Goal: Information Seeking & Learning: Find specific fact

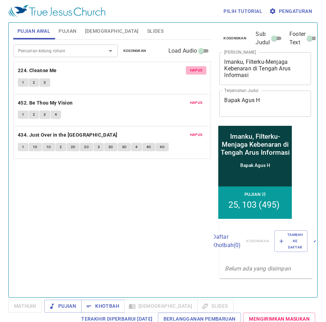
click at [200, 67] on button "Hapus" at bounding box center [196, 70] width 21 height 8
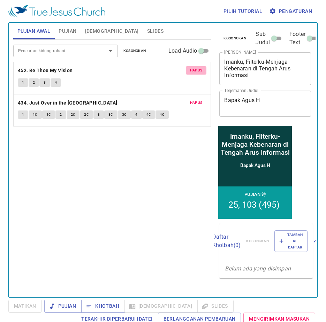
click at [198, 70] on span "Hapus" at bounding box center [196, 70] width 13 height 6
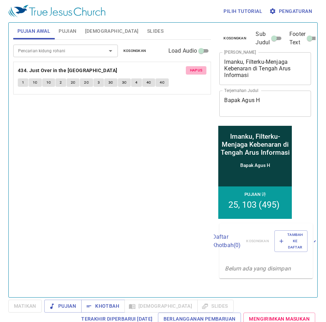
click at [198, 70] on span "Hapus" at bounding box center [196, 70] width 13 height 6
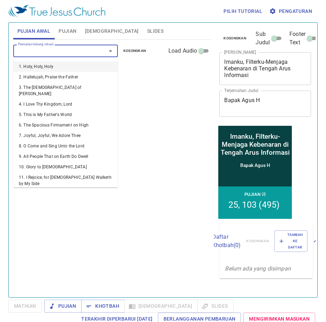
click at [55, 51] on input "Pencarian kidung rohani" at bounding box center [55, 51] width 80 height 8
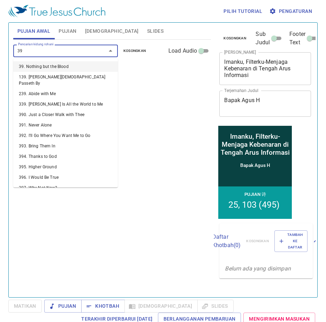
type input "398"
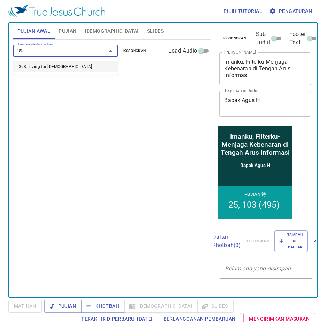
click at [62, 67] on li "398. Living for [DEMOGRAPHIC_DATA]" at bounding box center [65, 66] width 105 height 10
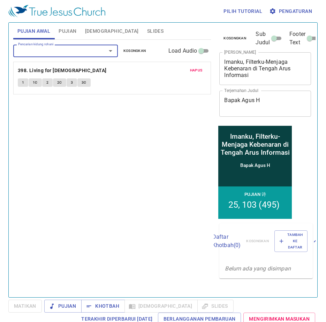
click at [47, 53] on input "Pencarian kidung rohani" at bounding box center [55, 51] width 80 height 8
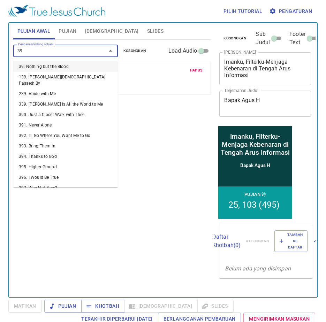
type input "397"
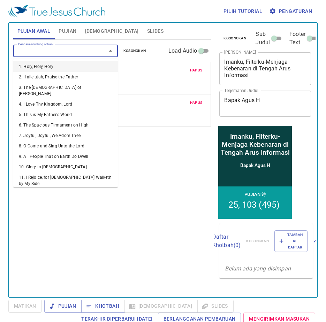
click at [48, 50] on input "Pencarian kidung rohani" at bounding box center [55, 51] width 80 height 8
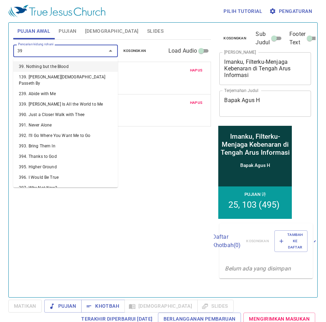
type input "395"
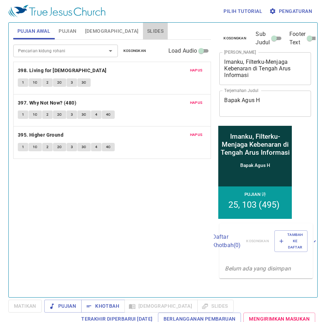
click at [147, 32] on span "Slides" at bounding box center [155, 31] width 16 height 9
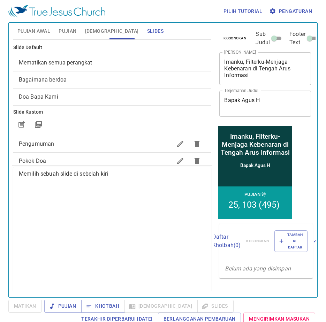
click at [35, 31] on span "Pujian Awal" at bounding box center [33, 31] width 33 height 9
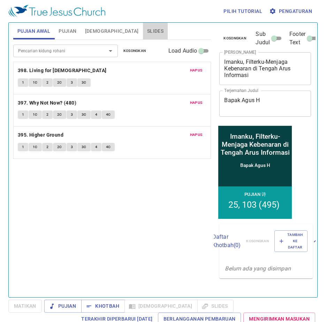
click at [147, 30] on span "Slides" at bounding box center [155, 31] width 16 height 9
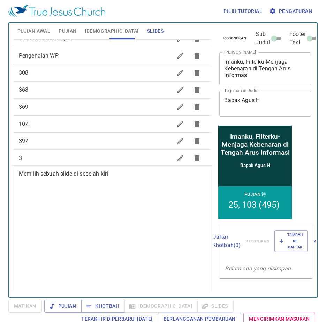
scroll to position [105, 0]
